Goal: Task Accomplishment & Management: Complete application form

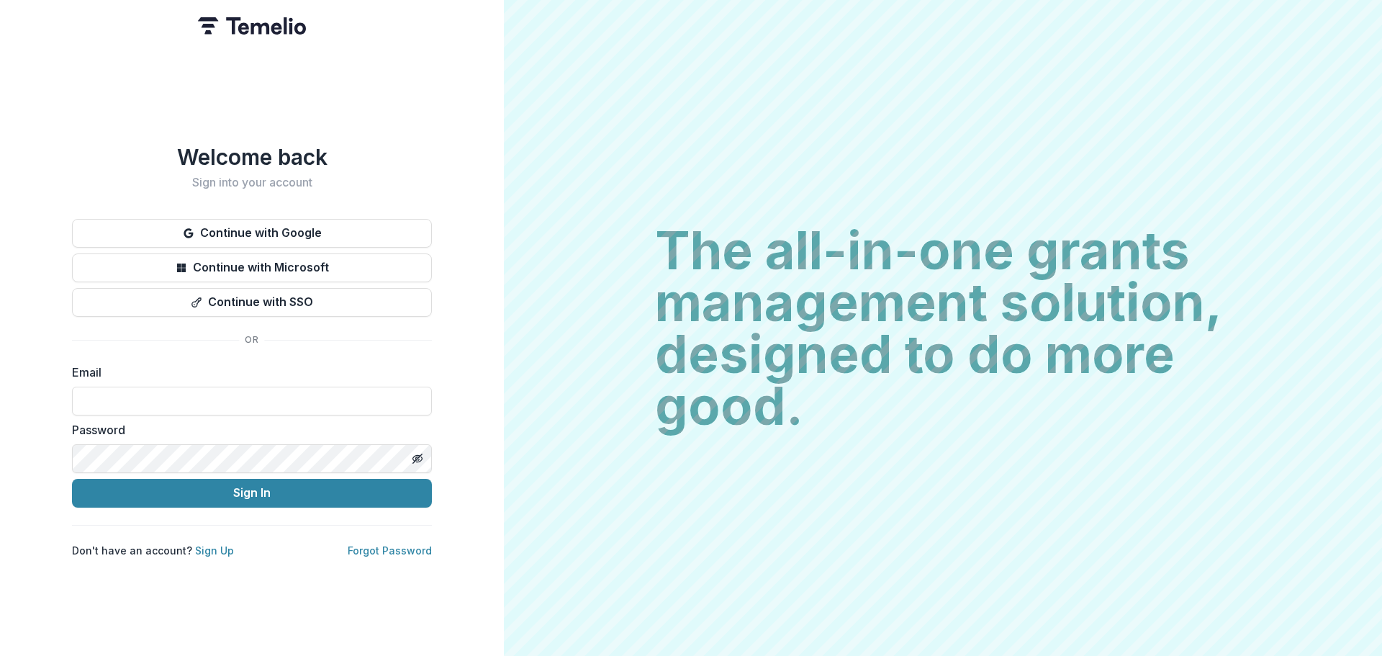
click at [99, 374] on label "Email" at bounding box center [247, 372] width 351 height 17
click at [120, 396] on input at bounding box center [252, 401] width 360 height 29
type input "**********"
click at [0, 445] on html "**********" at bounding box center [691, 328] width 1382 height 656
click at [42, 434] on div "**********" at bounding box center [252, 328] width 504 height 656
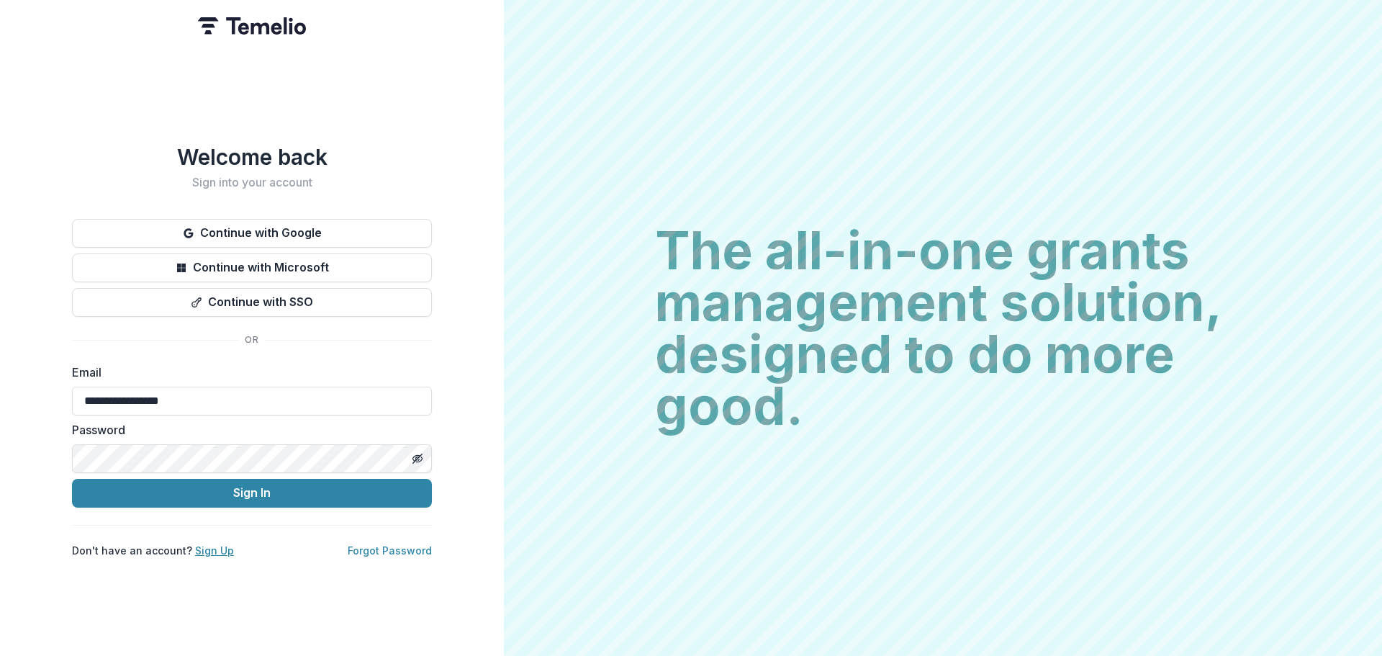
click at [215, 546] on link "Sign Up" at bounding box center [214, 550] width 39 height 12
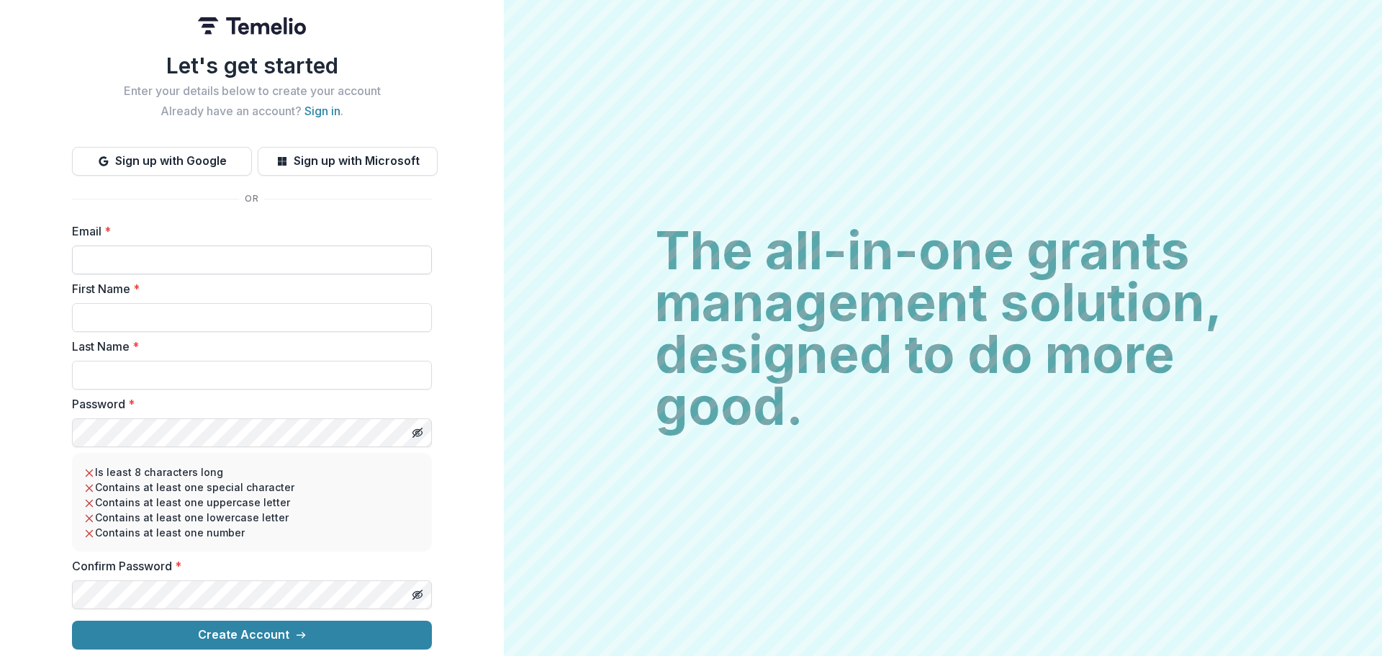
click at [116, 255] on input "Email *" at bounding box center [252, 259] width 360 height 29
type input "**********"
click at [122, 314] on input "First Name *" at bounding box center [252, 317] width 360 height 29
type input "****"
type input "*********"
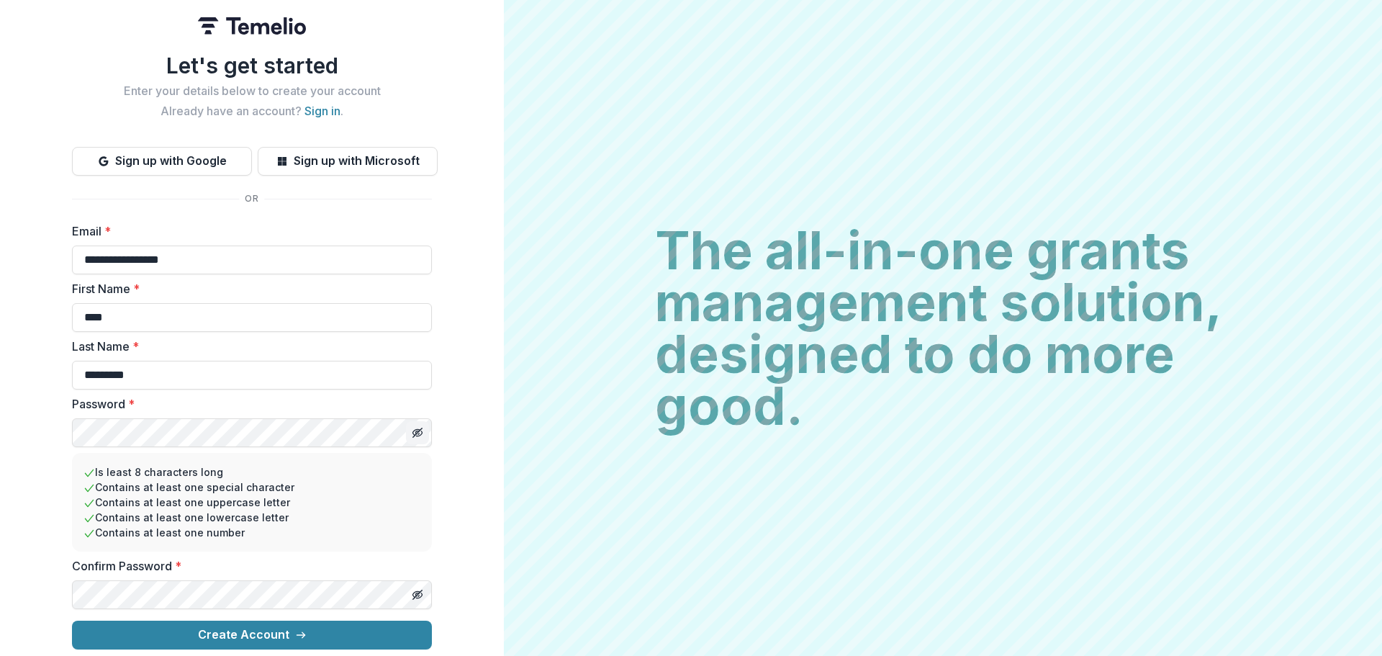
click at [415, 429] on line "Toggle password visibility" at bounding box center [417, 432] width 9 height 9
click at [420, 590] on icon "Toggle password visibility" at bounding box center [418, 595] width 12 height 12
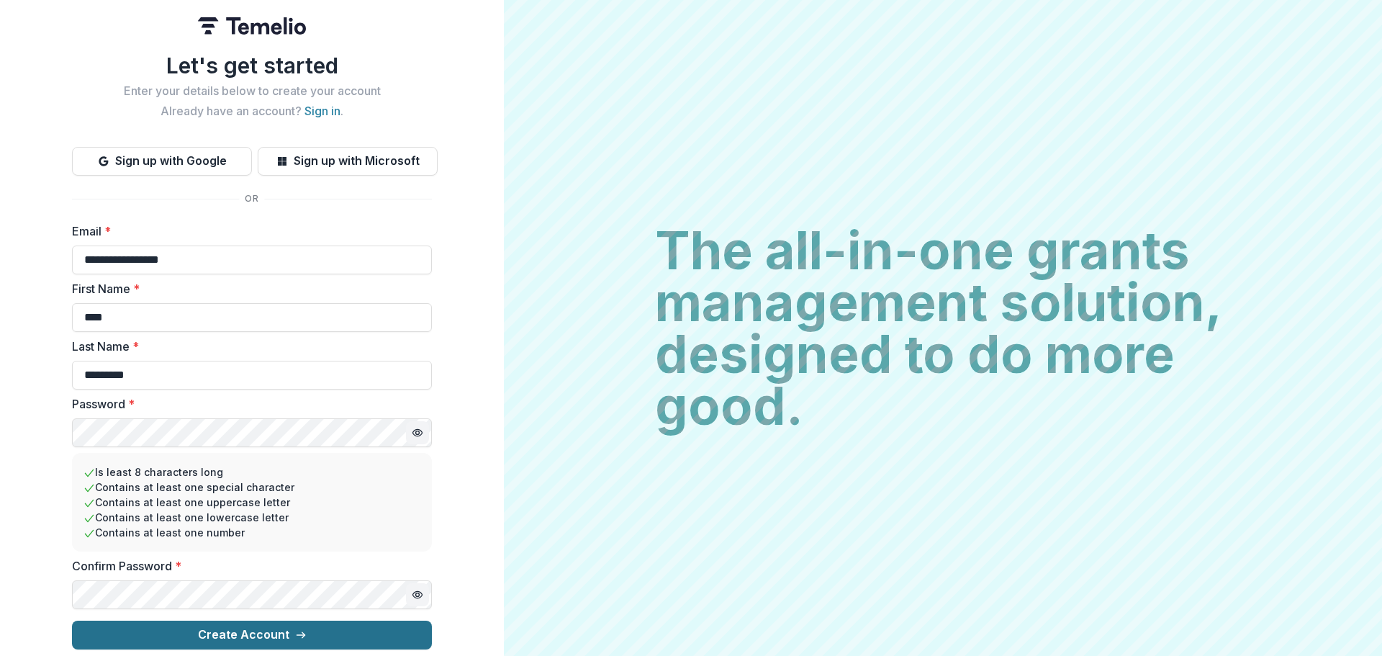
click at [299, 635] on line "submit" at bounding box center [301, 635] width 8 height 0
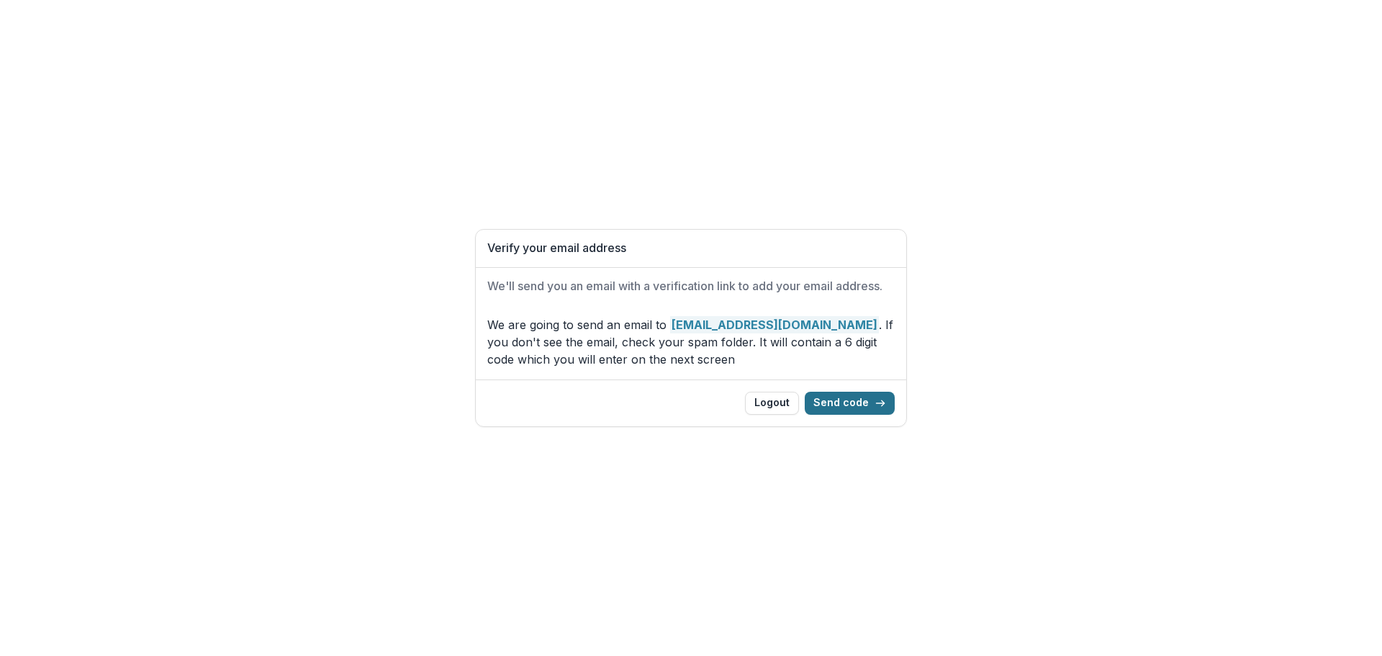
click at [847, 402] on button "Send code" at bounding box center [850, 403] width 90 height 23
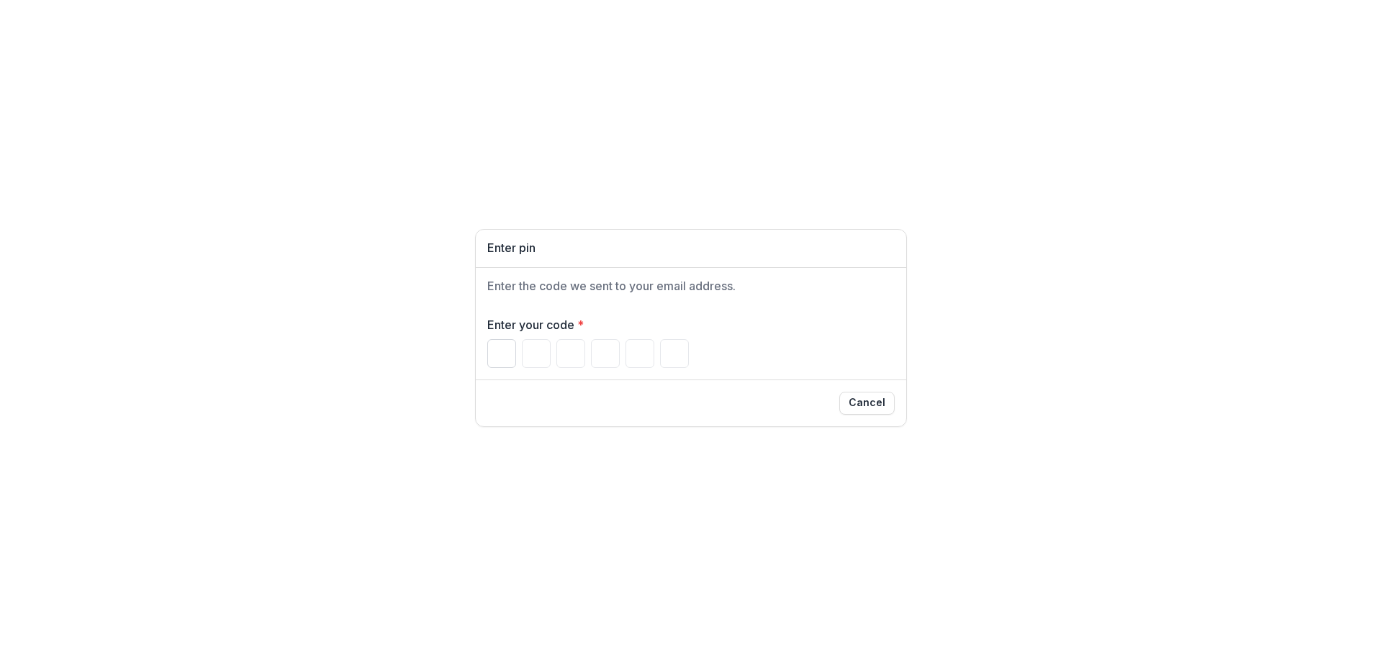
click at [500, 358] on input "Please enter your pin code" at bounding box center [501, 353] width 29 height 29
type input "*"
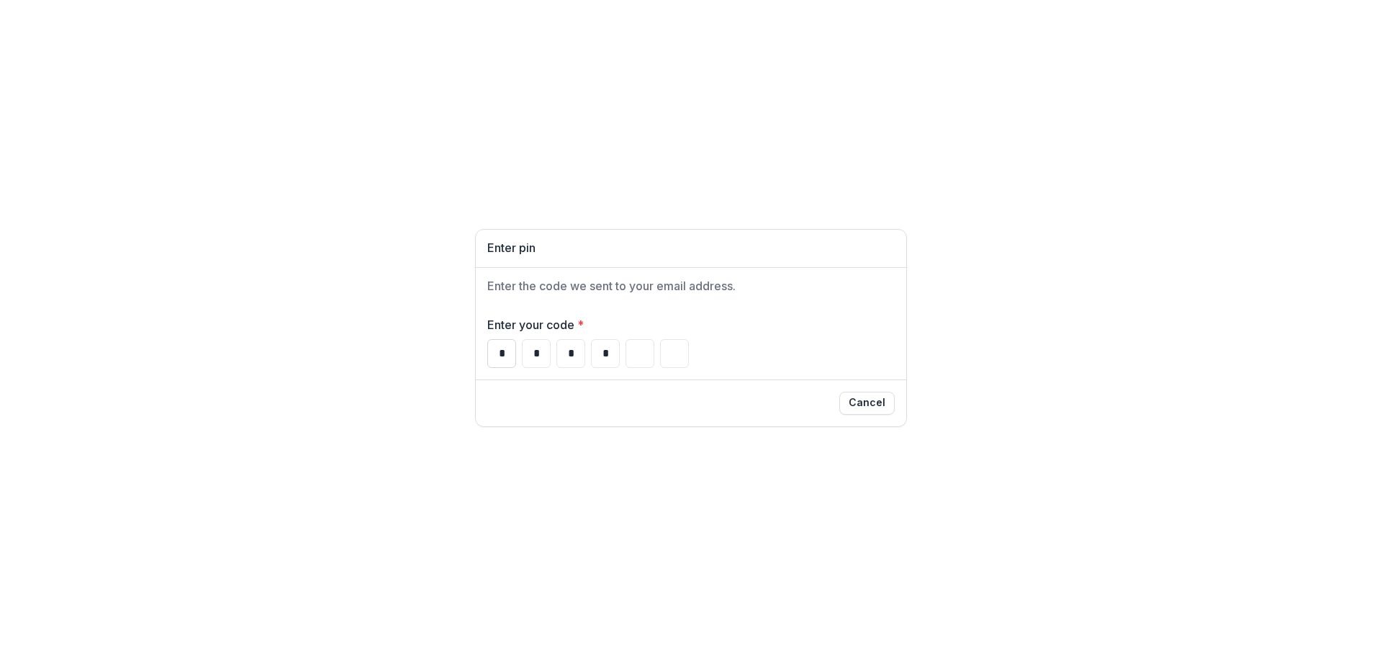
type input "*"
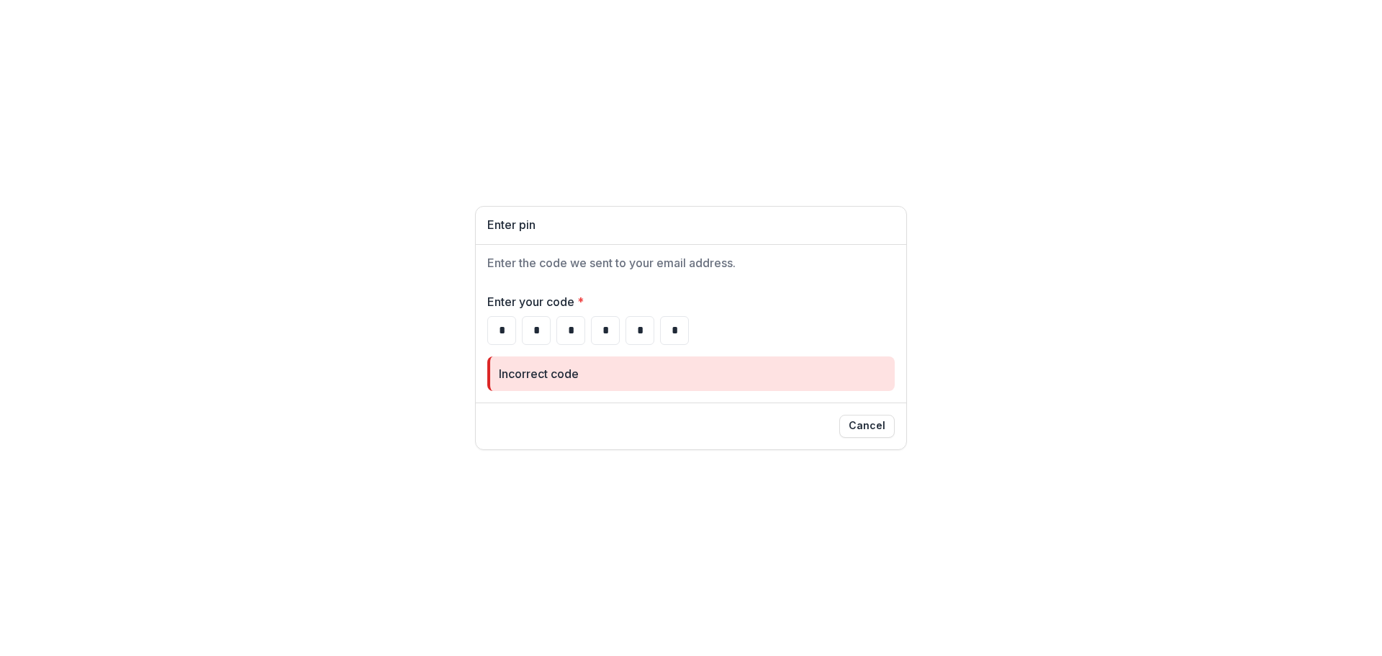
drag, startPoint x: 495, startPoint y: 325, endPoint x: 883, endPoint y: 318, distance: 388.8
click at [883, 318] on div "* * * * * *" at bounding box center [690, 330] width 407 height 29
type input "*"
click at [576, 328] on input "*" at bounding box center [570, 330] width 29 height 29
click at [533, 322] on input "*" at bounding box center [536, 330] width 29 height 29
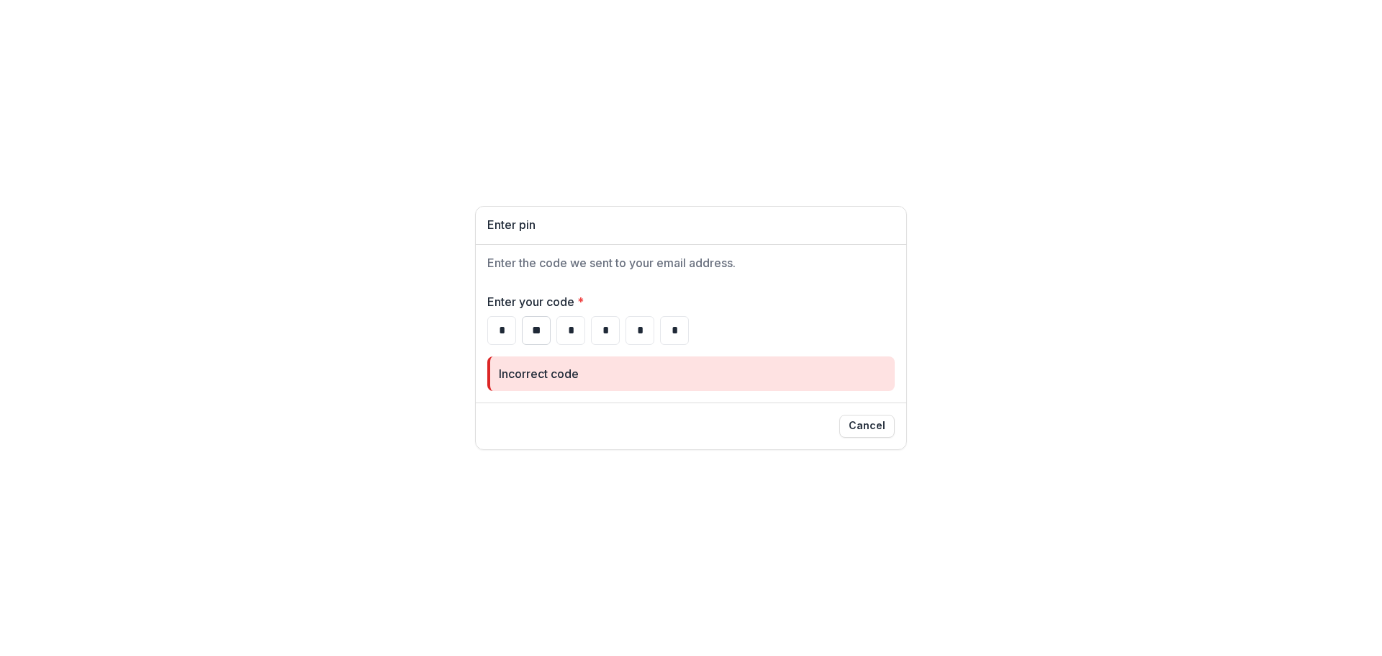
type input "*"
click at [567, 334] on input "*" at bounding box center [570, 330] width 29 height 29
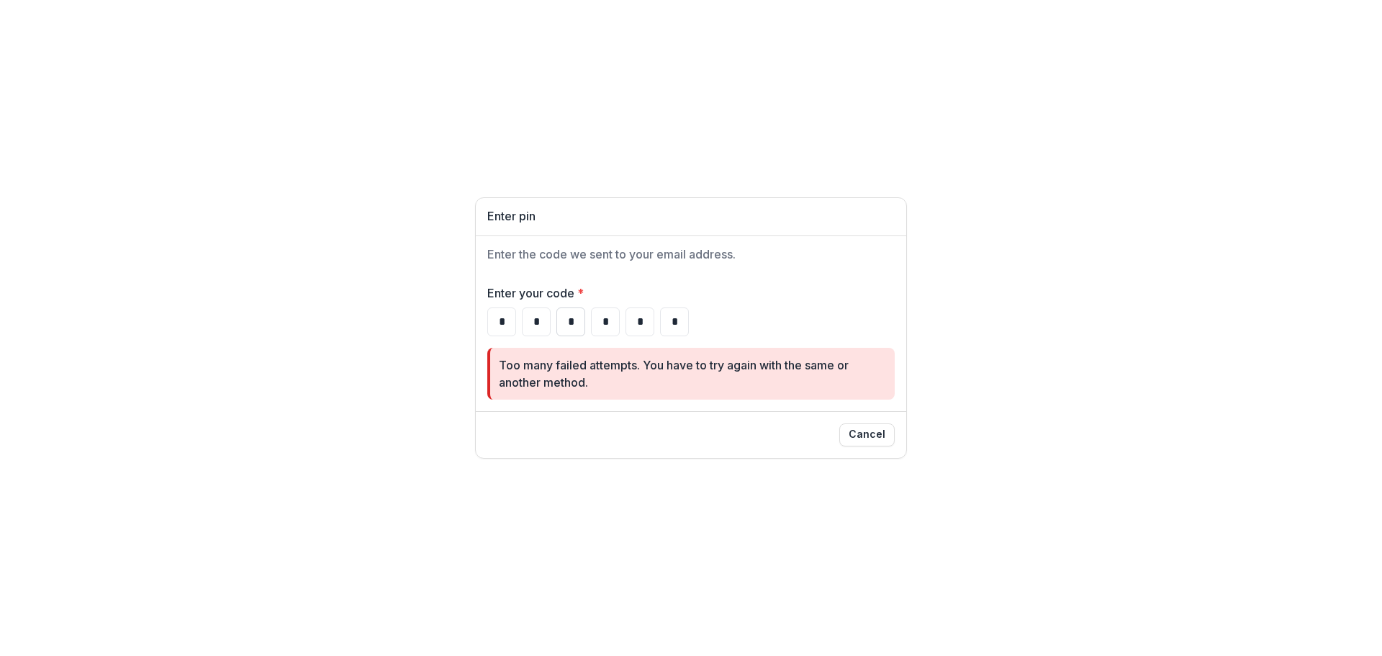
drag, startPoint x: 567, startPoint y: 325, endPoint x: 577, endPoint y: 325, distance: 10.8
click at [577, 325] on input "*" at bounding box center [570, 321] width 29 height 29
type input "*"
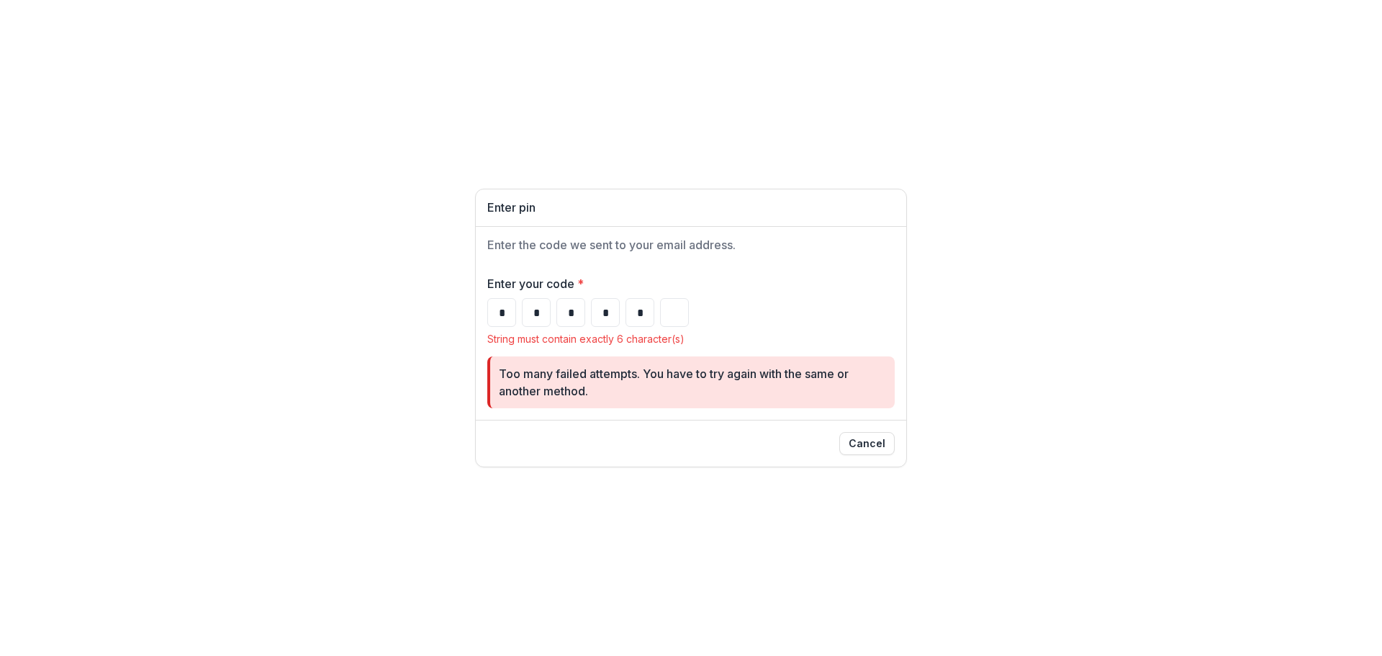
drag, startPoint x: 567, startPoint y: 311, endPoint x: 585, endPoint y: 311, distance: 18.7
click at [585, 311] on div "* * * * *" at bounding box center [690, 312] width 407 height 29
type input "*"
drag, startPoint x: 597, startPoint y: 310, endPoint x: 614, endPoint y: 312, distance: 17.5
click at [614, 312] on input "*" at bounding box center [605, 312] width 29 height 29
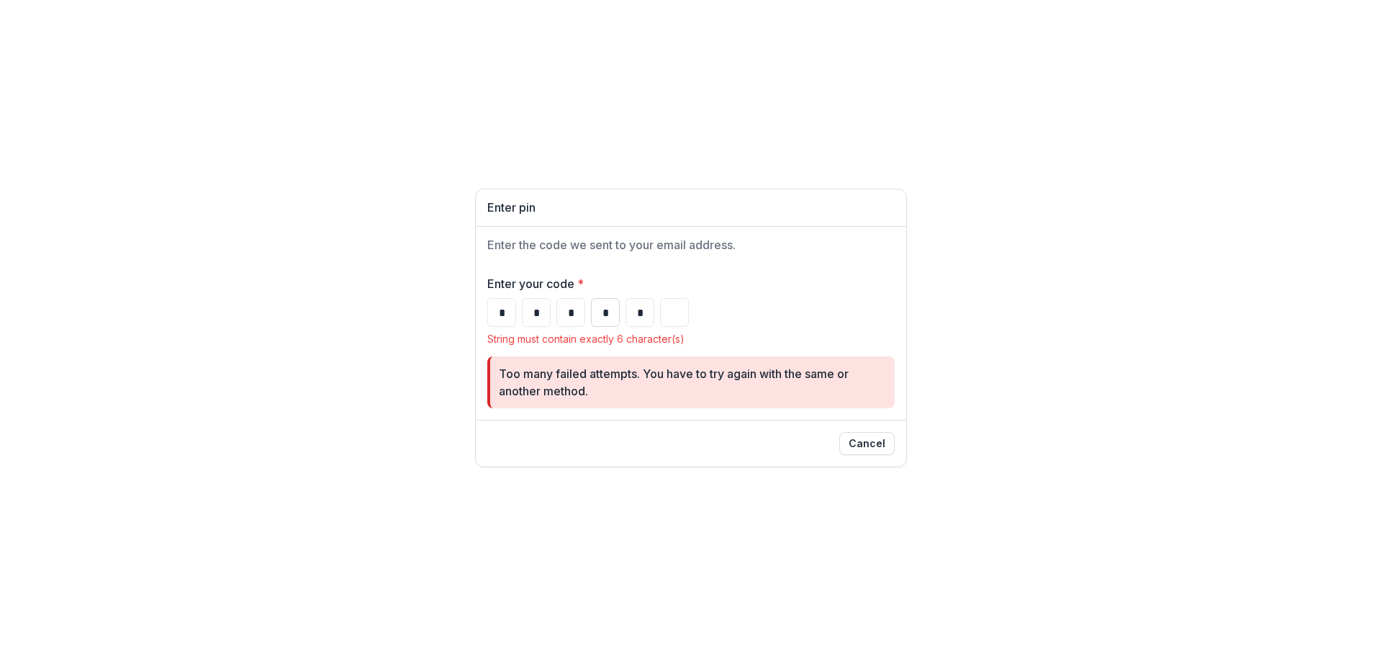
type input "*"
drag, startPoint x: 636, startPoint y: 315, endPoint x: 647, endPoint y: 318, distance: 11.4
click at [647, 318] on input "*" at bounding box center [640, 312] width 29 height 29
type input "*"
drag, startPoint x: 674, startPoint y: 319, endPoint x: 713, endPoint y: 317, distance: 39.6
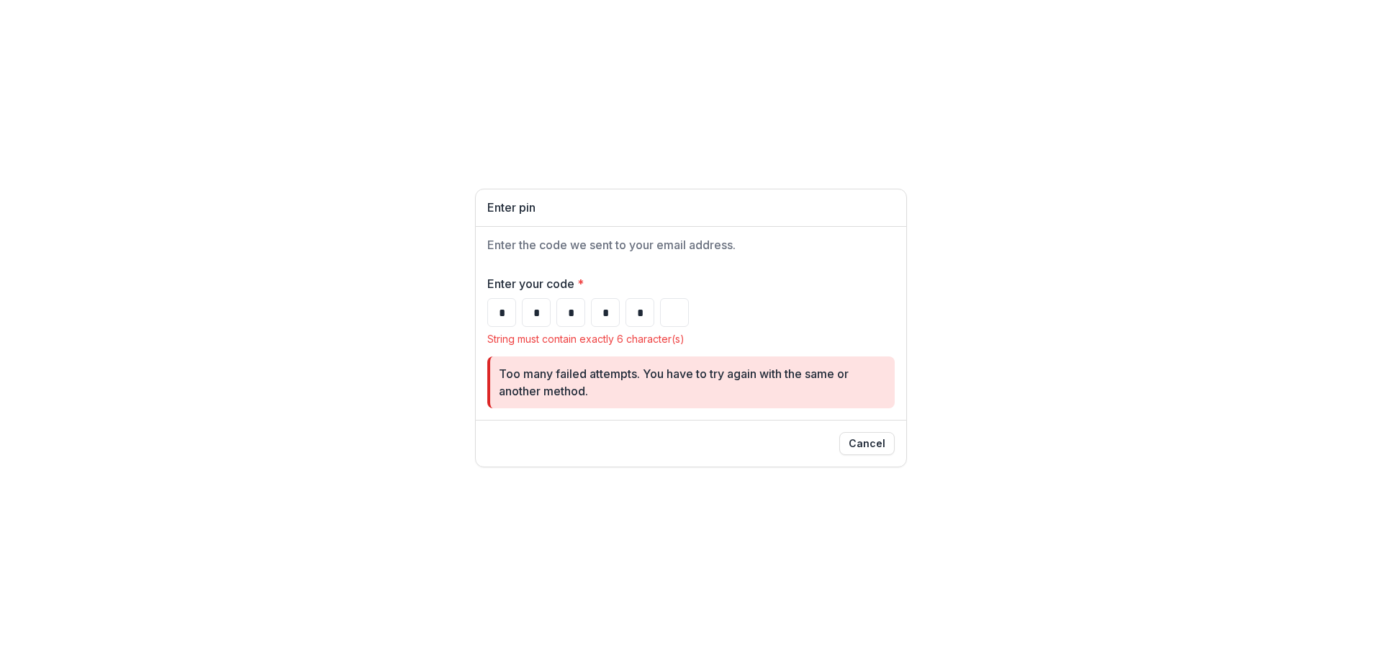
click at [695, 317] on div "* * * * *" at bounding box center [690, 312] width 407 height 29
type input "*"
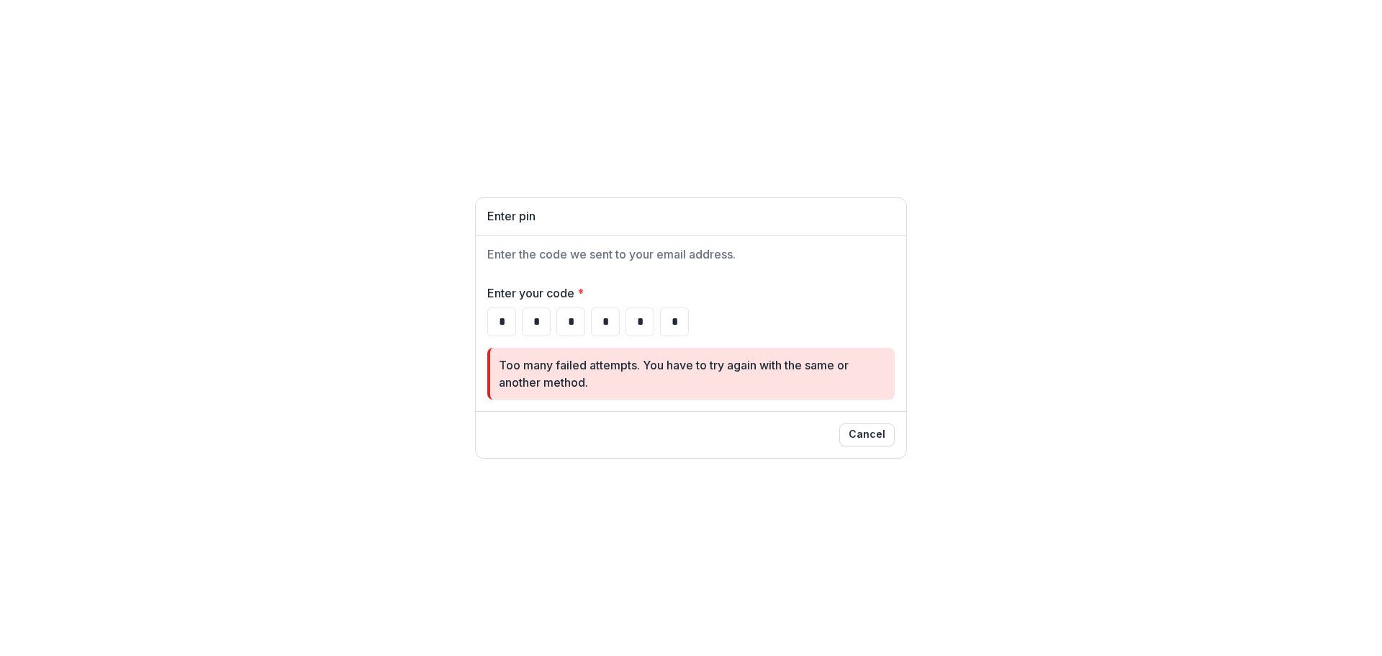
click at [701, 370] on div "Too many failed attempts. You have to try again with the same or another method." at bounding box center [691, 373] width 384 height 35
click at [875, 435] on button "Cancel" at bounding box center [866, 434] width 55 height 23
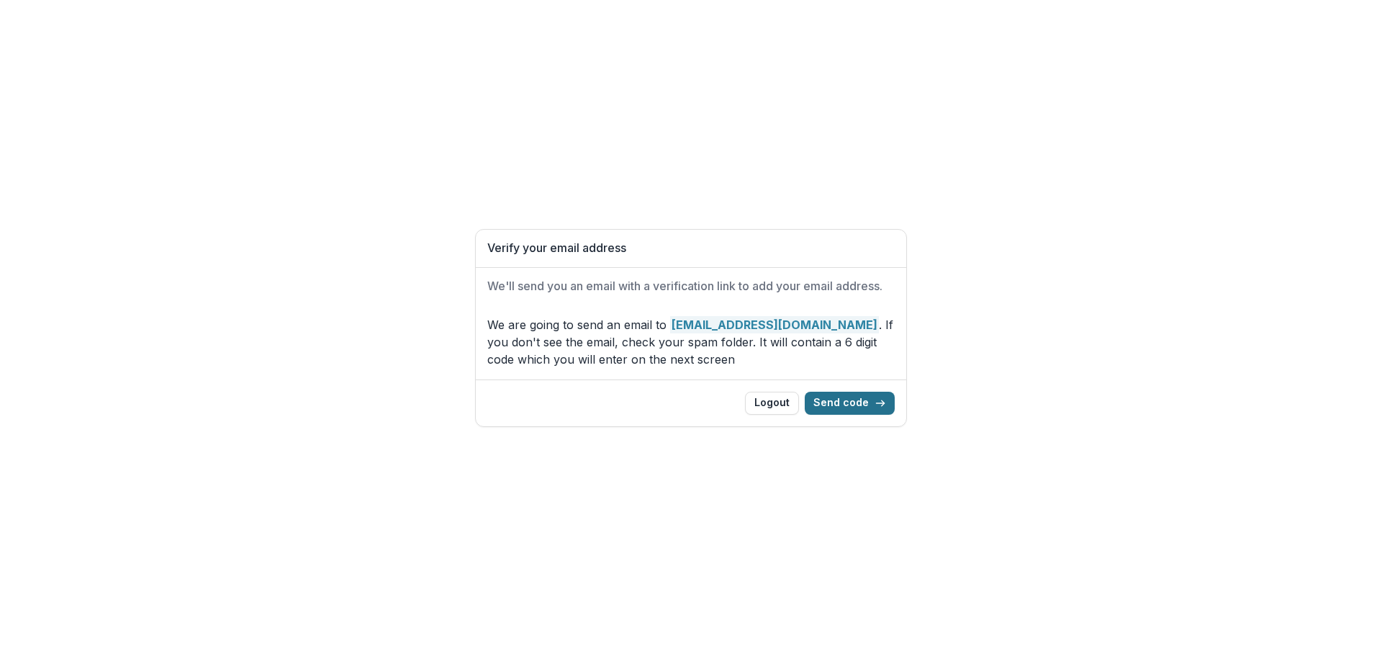
click at [839, 398] on button "Send code" at bounding box center [850, 403] width 90 height 23
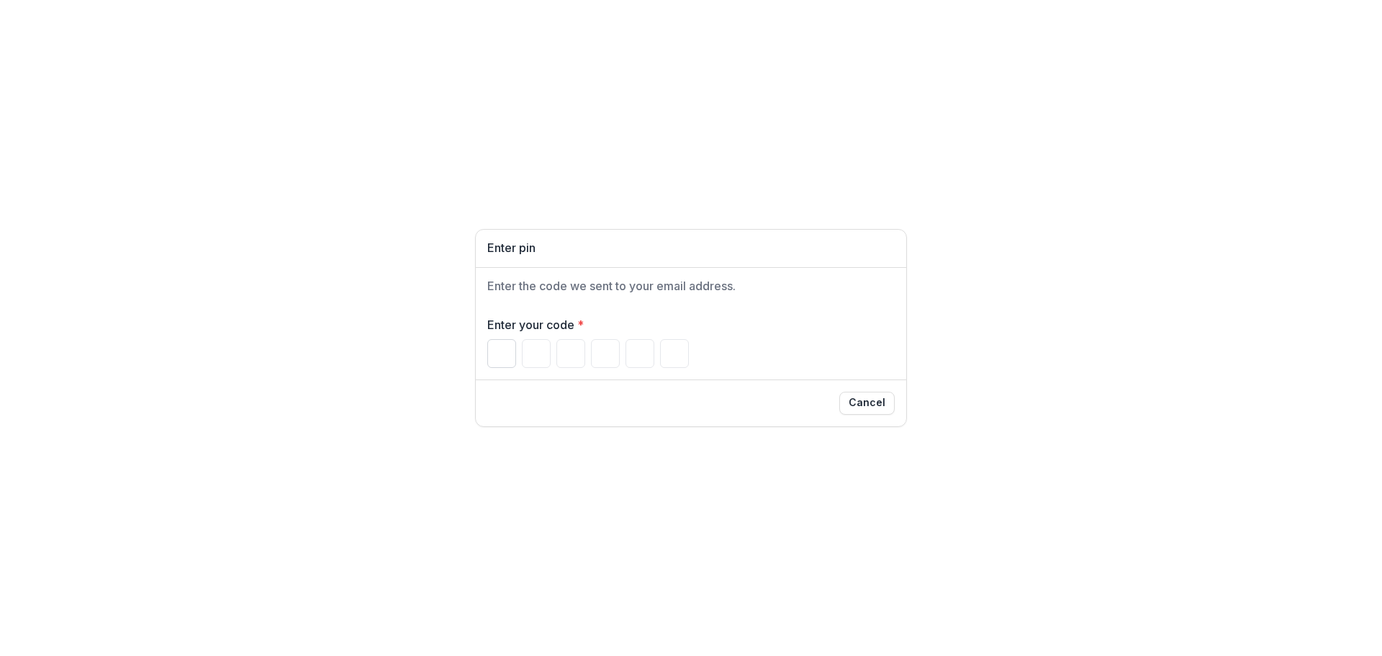
click at [499, 349] on input "Please enter your pin code" at bounding box center [501, 353] width 29 height 29
type input "*"
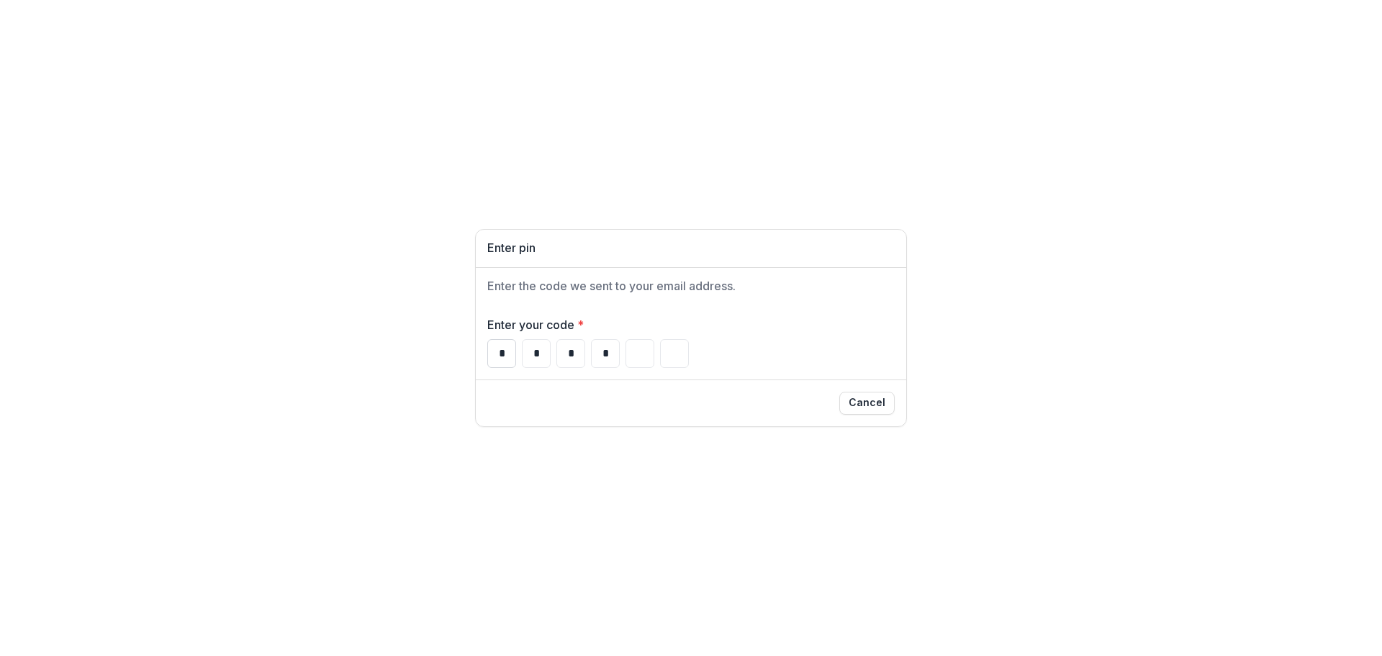
type input "*"
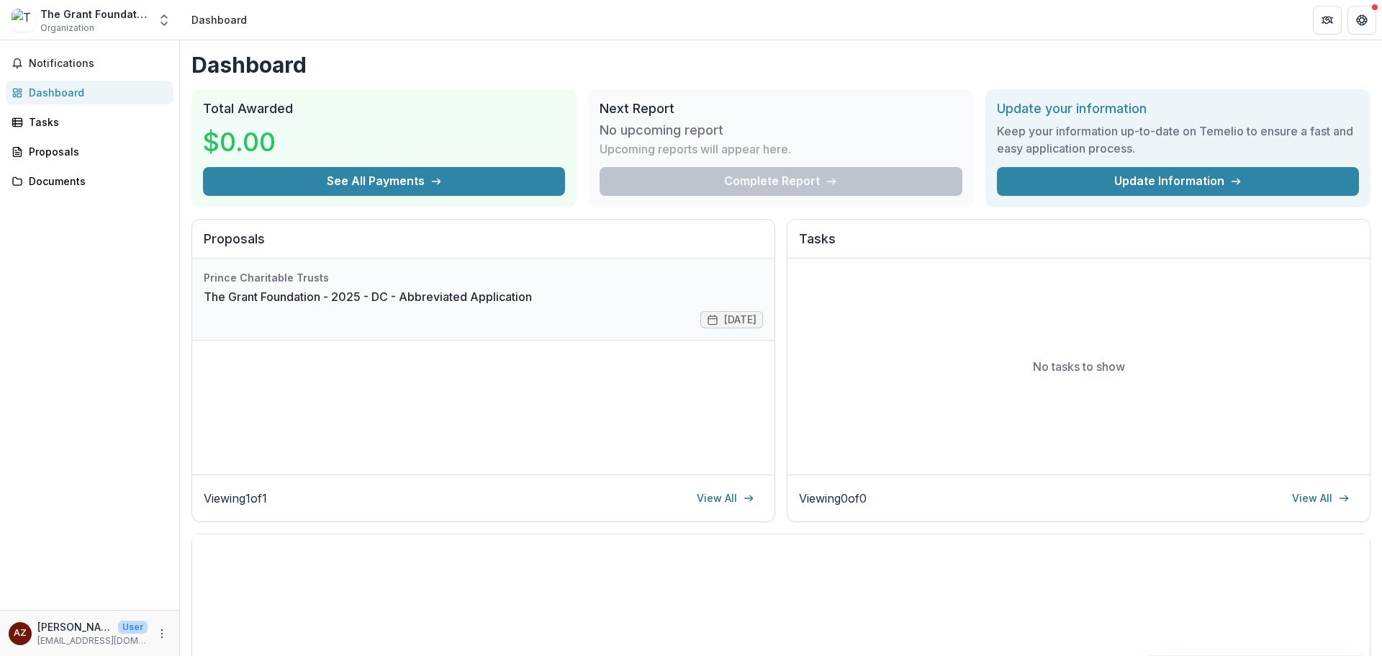
click at [321, 292] on link "The Grant Foundation - 2025 - DC - Abbreviated Application" at bounding box center [368, 296] width 328 height 17
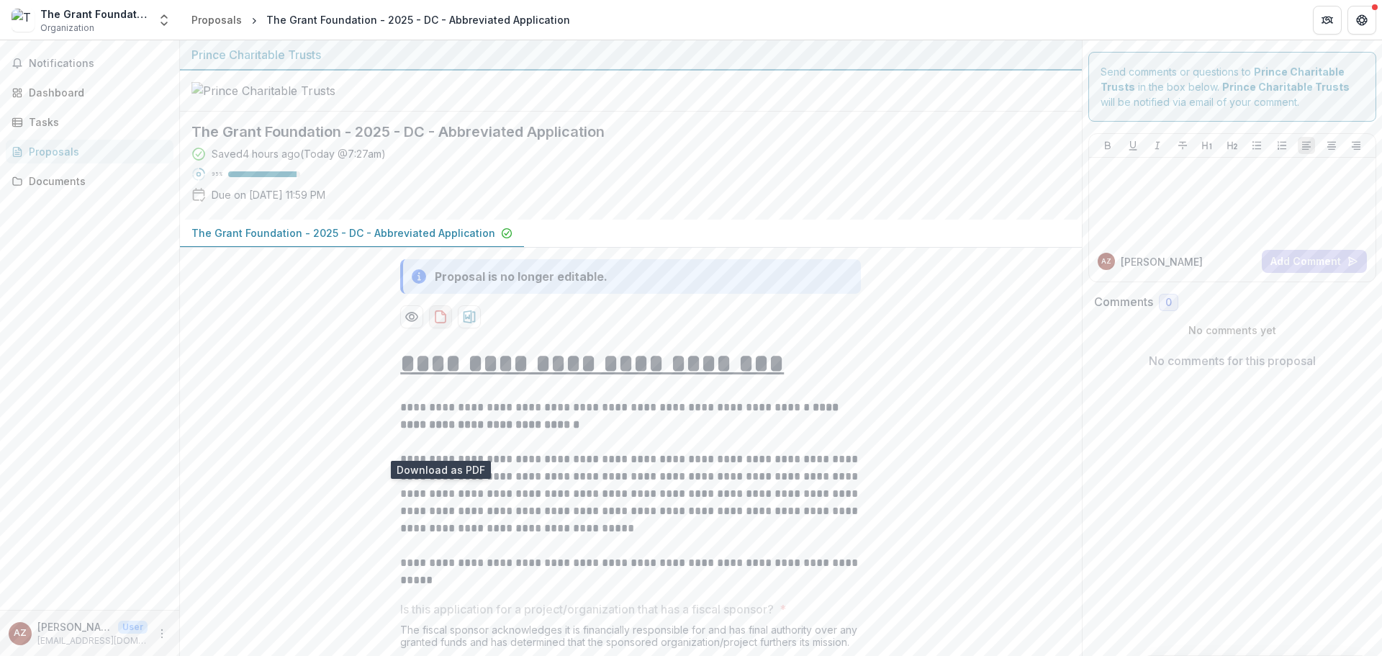
click at [436, 324] on icon "download-proposal" at bounding box center [440, 317] width 14 height 14
